Goal: Information Seeking & Learning: Learn about a topic

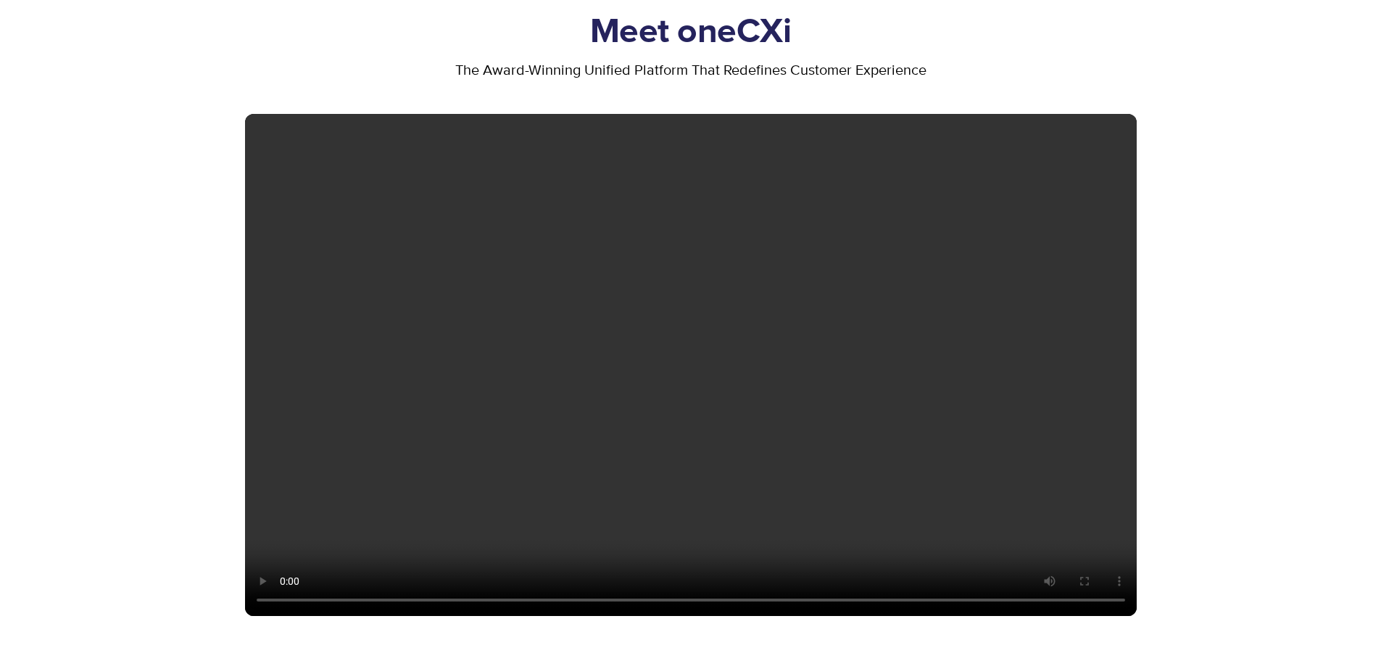
scroll to position [653, 0]
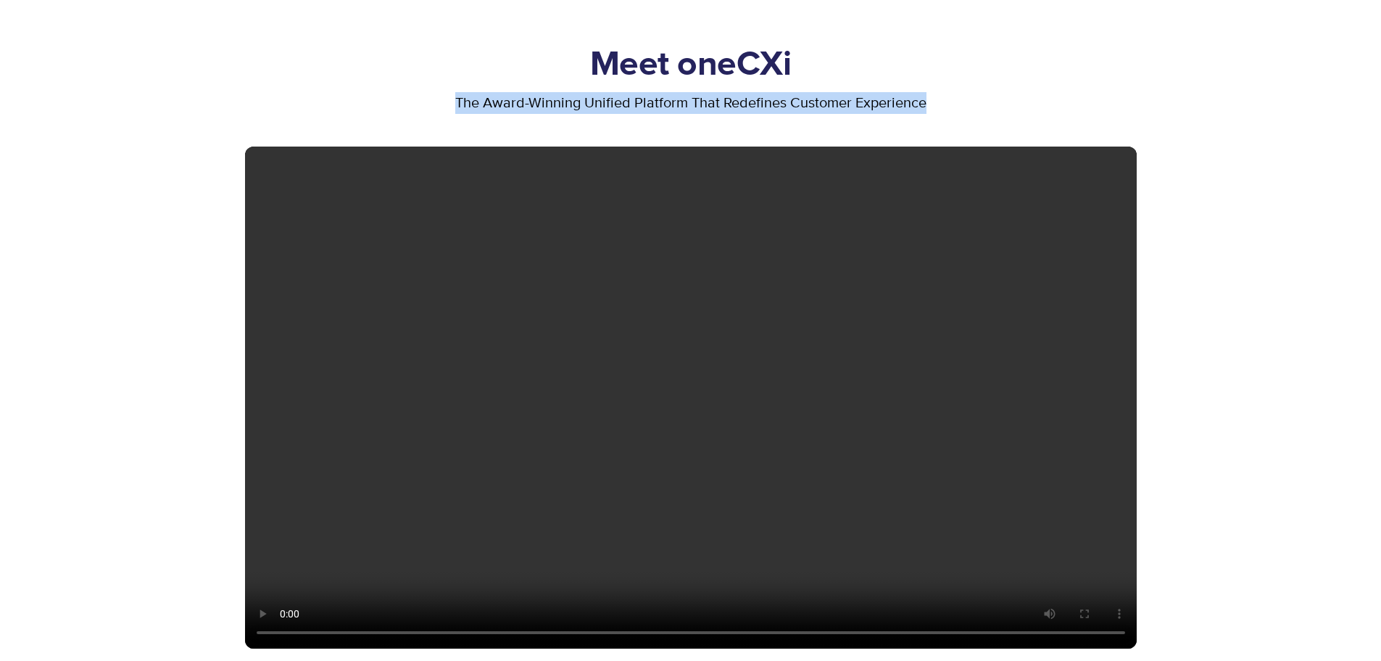
drag, startPoint x: 439, startPoint y: 97, endPoint x: 951, endPoint y: 93, distance: 511.3
click at [951, 93] on p "the award-winning unified platform that redefines customer experience" at bounding box center [691, 103] width 892 height 22
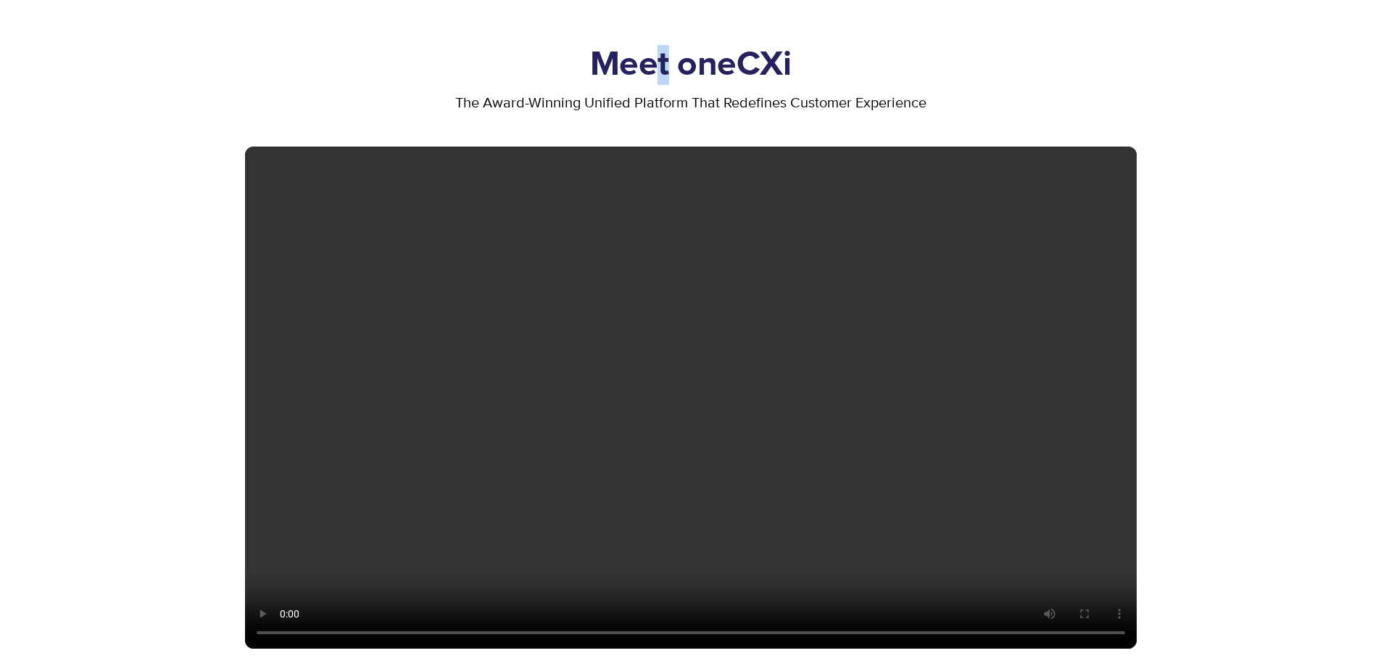
click at [660, 90] on div "Meet oneCXi" at bounding box center [691, 68] width 892 height 47
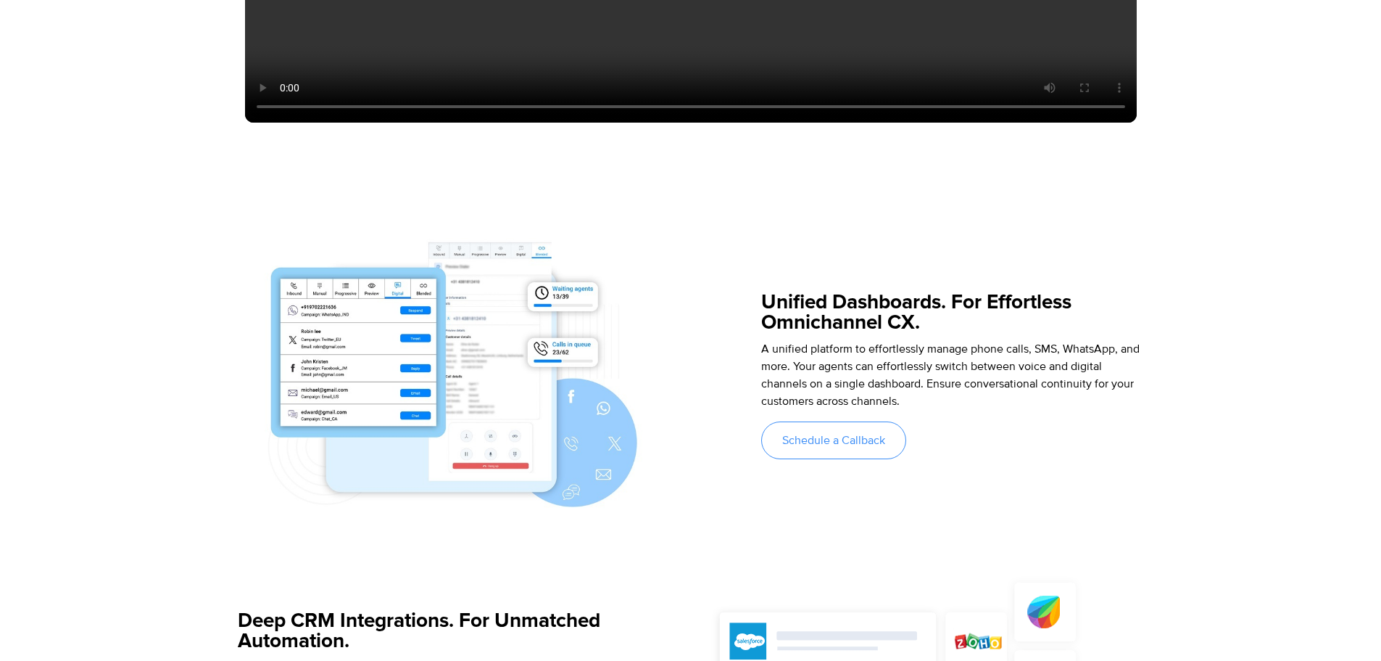
scroll to position [1305, 0]
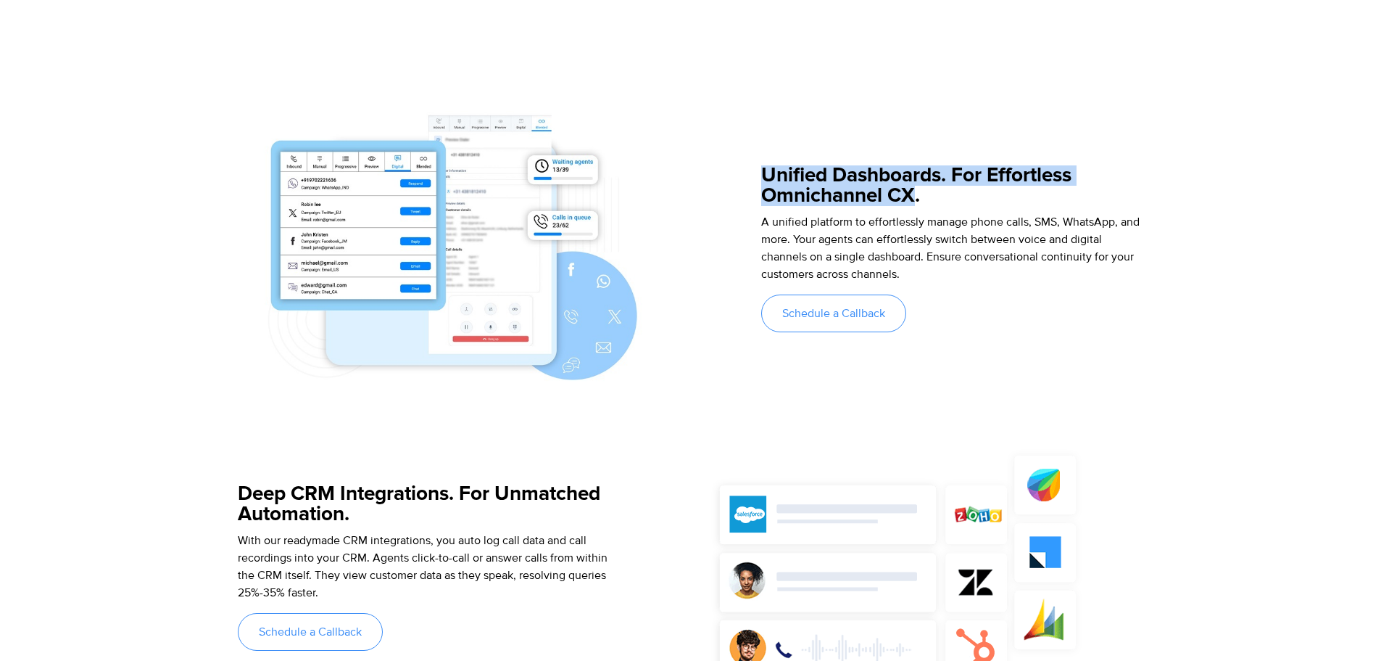
drag, startPoint x: 761, startPoint y: 161, endPoint x: 914, endPoint y: 197, distance: 157.1
click at [914, 197] on div "Unified Dashboards. For Effortless Omnichannel CX. A unified platform to effort…" at bounding box center [951, 248] width 381 height 289
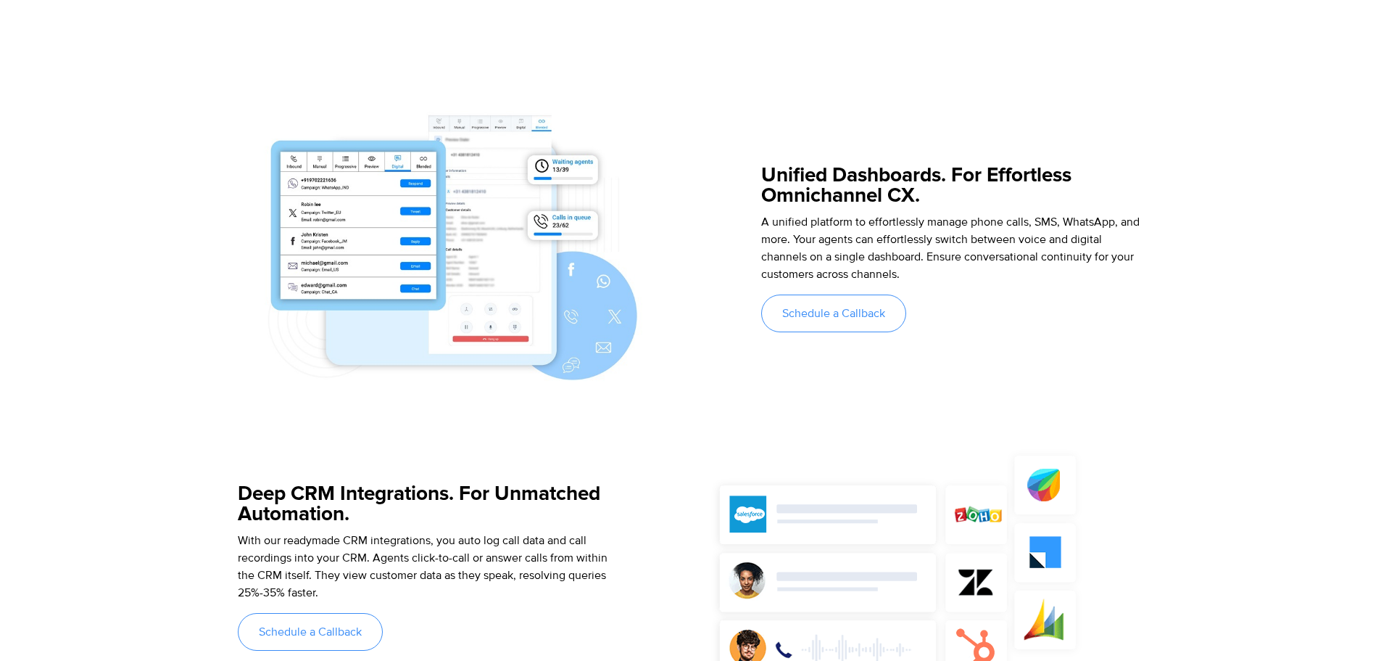
click at [938, 194] on h5 "Unified Dashboards. For Effortless Omnichannel CX." at bounding box center [951, 185] width 381 height 41
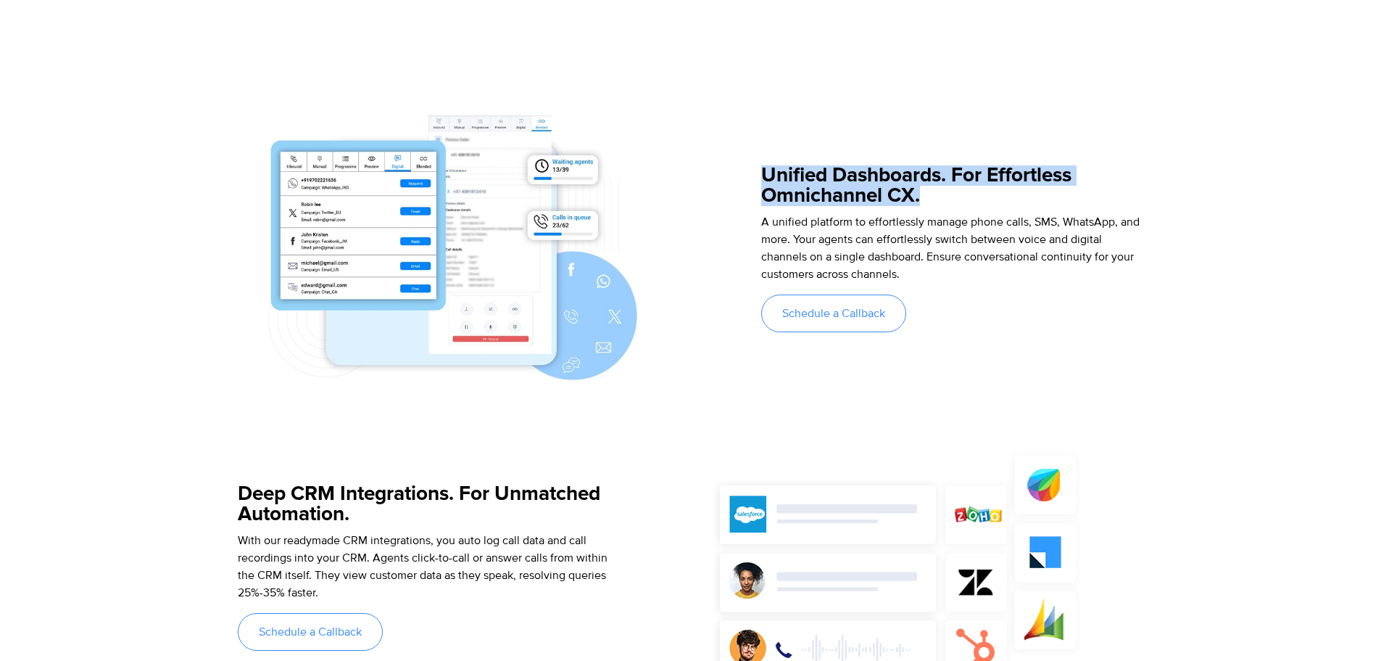
drag, startPoint x: 981, startPoint y: 194, endPoint x: 760, endPoint y: 173, distance: 222.2
click at [760, 173] on div "Unified Dashboards. For Effortless Omnichannel CX. A unified platform to effort…" at bounding box center [691, 248] width 906 height 289
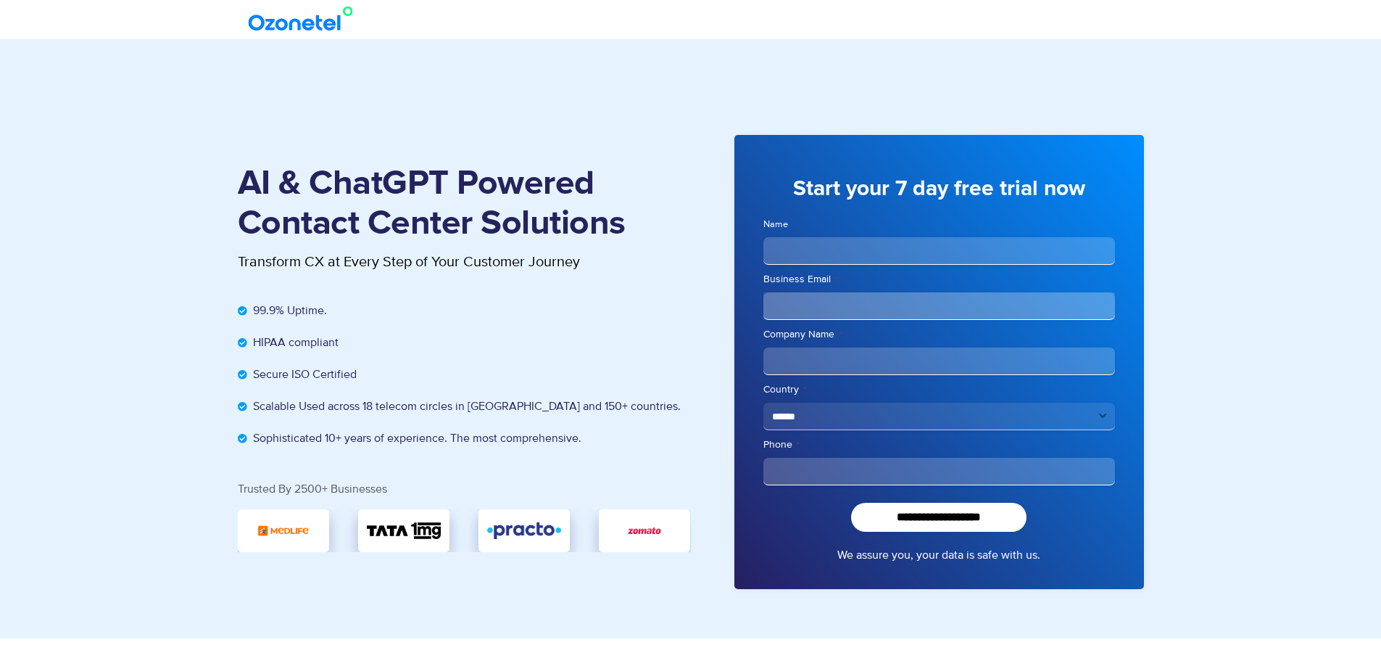
scroll to position [0, 0]
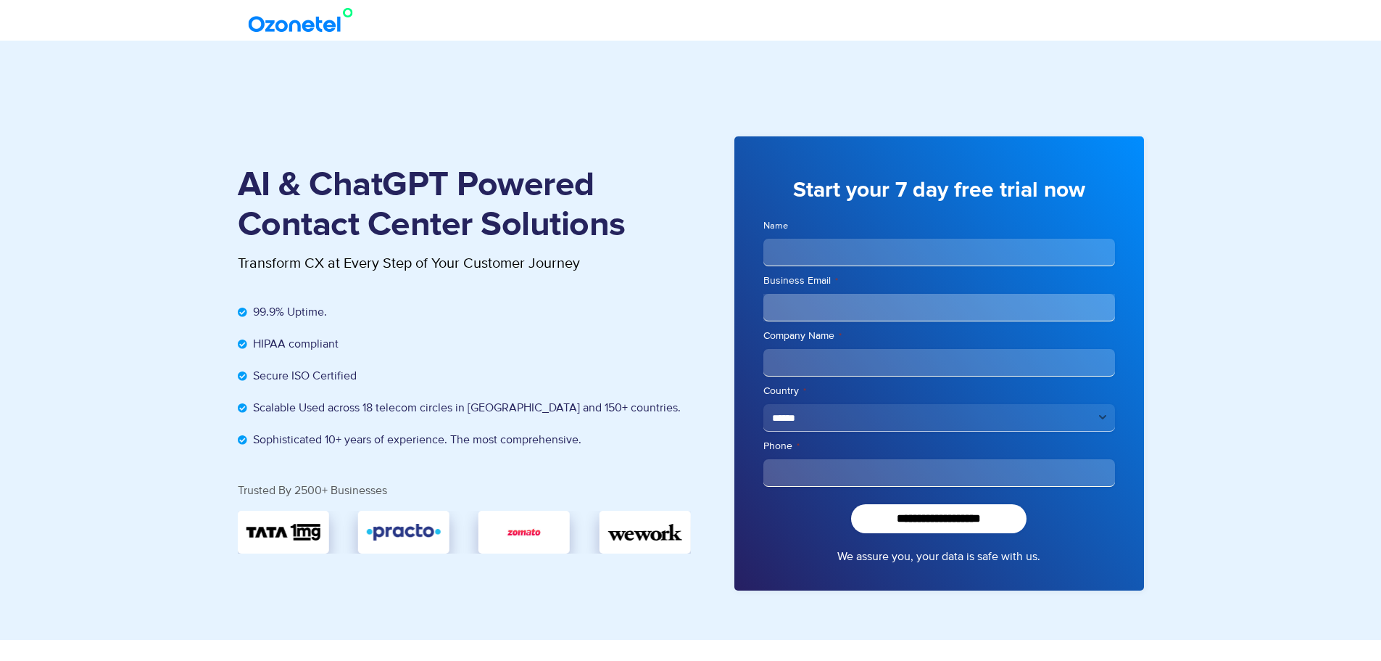
click at [315, 32] on img at bounding box center [303, 20] width 117 height 26
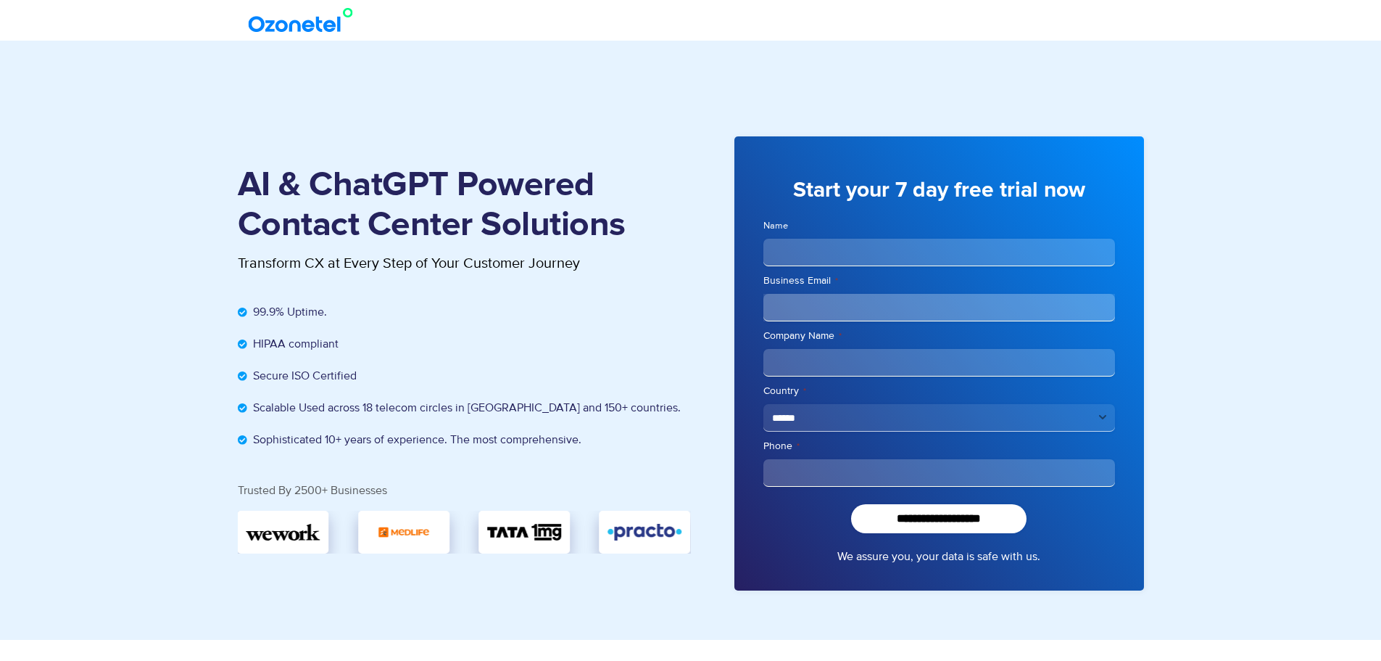
click at [318, 20] on img at bounding box center [303, 20] width 117 height 26
click at [299, 30] on img at bounding box center [303, 20] width 117 height 26
click at [281, 25] on img at bounding box center [303, 20] width 117 height 26
click at [418, 56] on section "AI & ChatGPT Powered Contact Center Solutions Transform CX at Every Step of You…" at bounding box center [690, 340] width 1381 height 599
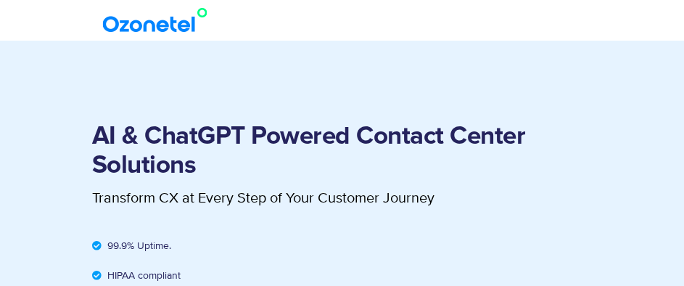
click at [447, 285] on li "HIPAA compliant" at bounding box center [342, 279] width 500 height 22
